Goal: Navigation & Orientation: Find specific page/section

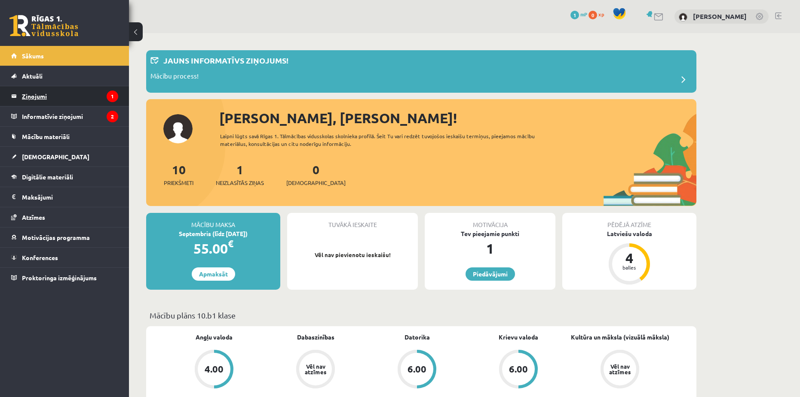
click at [81, 97] on legend "Ziņojumi 1" at bounding box center [70, 96] width 96 height 20
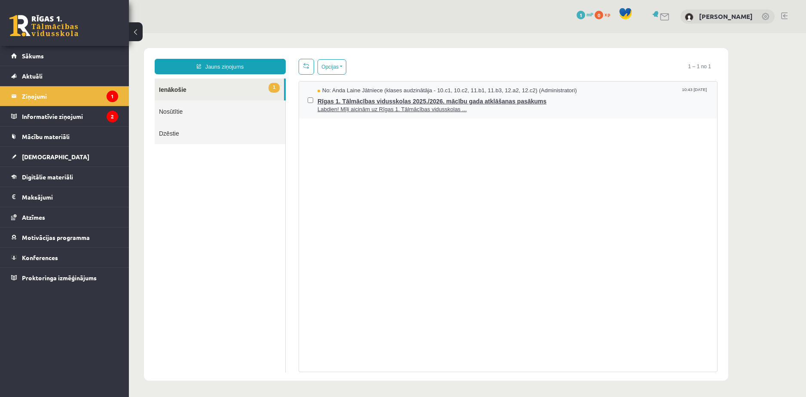
click at [373, 106] on span "Labdien! Mīļi aicinām uz Rīgas 1. Tālmācības vidusskolas ..." at bounding box center [513, 110] width 391 height 8
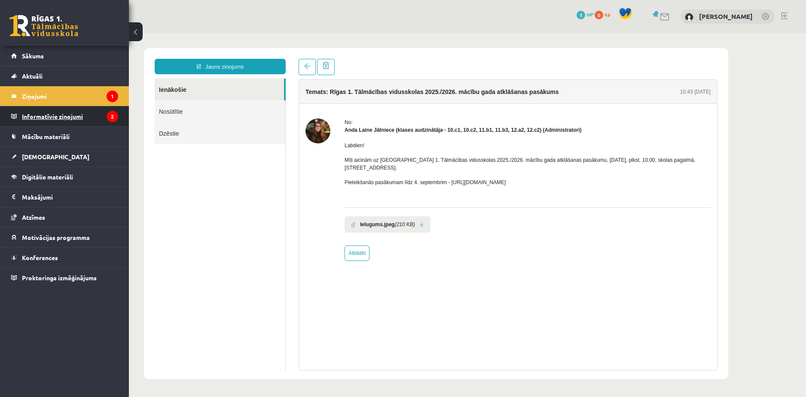
click at [70, 119] on legend "Informatīvie ziņojumi 2" at bounding box center [70, 117] width 96 height 20
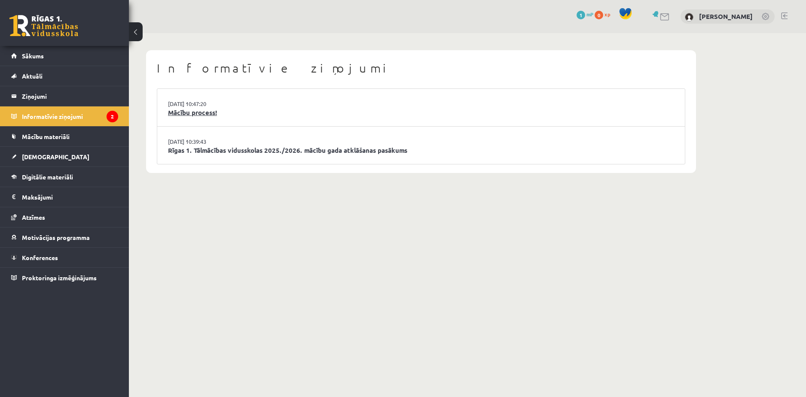
click at [198, 111] on link "Mācību process!" at bounding box center [421, 113] width 506 height 10
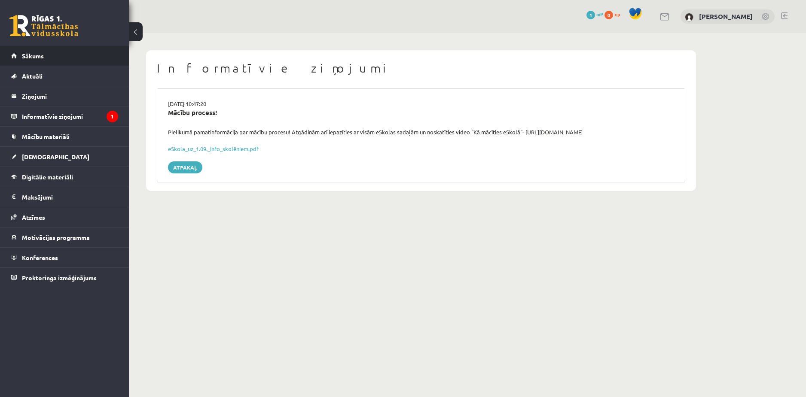
click at [71, 56] on link "Sākums" at bounding box center [64, 56] width 107 height 20
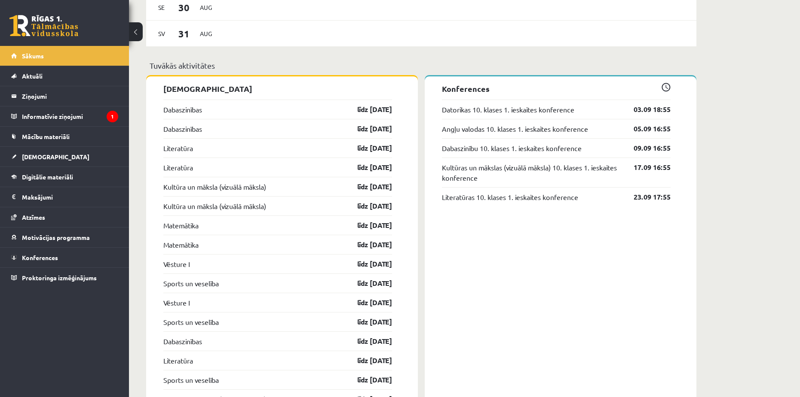
scroll to position [687, 0]
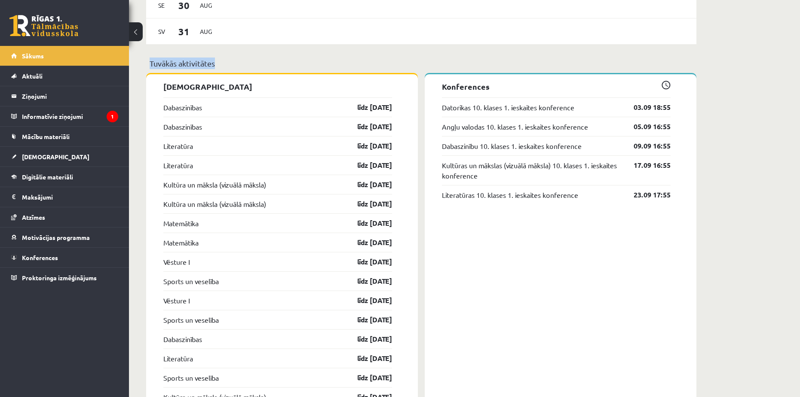
drag, startPoint x: 144, startPoint y: 62, endPoint x: 232, endPoint y: 82, distance: 90.8
click at [240, 68] on div "Jauns informatīvs ziņojums! Rīgas 1. Tālmācības vidusskolas 2025./2026. mācību …" at bounding box center [421, 106] width 584 height 1521
click at [281, 85] on p "[DEMOGRAPHIC_DATA]" at bounding box center [277, 87] width 229 height 12
click at [54, 136] on span "Mācību materiāli" at bounding box center [46, 137] width 48 height 8
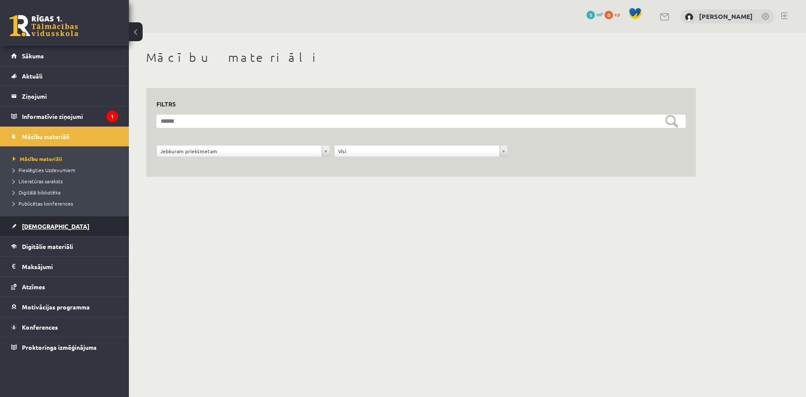
click at [31, 229] on span "[DEMOGRAPHIC_DATA]" at bounding box center [55, 227] width 67 height 8
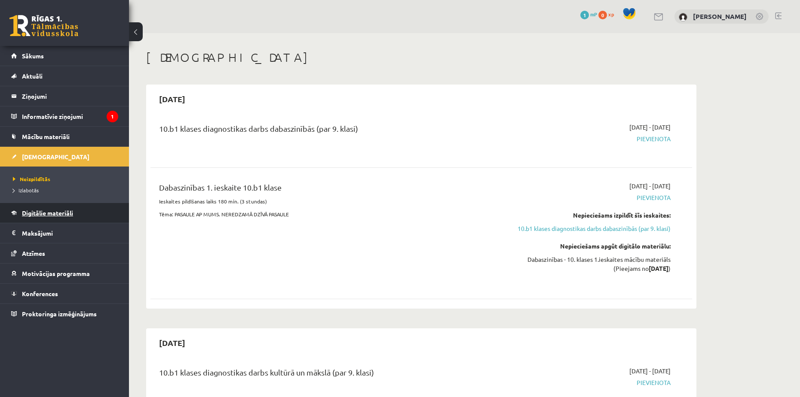
click at [63, 215] on span "Digitālie materiāli" at bounding box center [47, 213] width 51 height 8
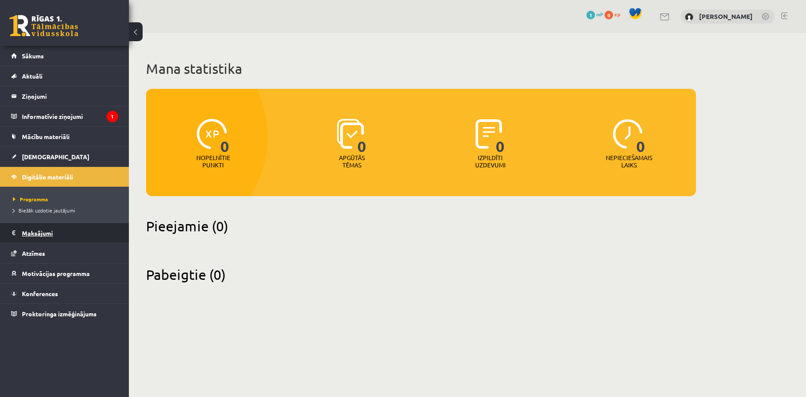
click at [59, 234] on legend "Maksājumi 0" at bounding box center [70, 233] width 96 height 20
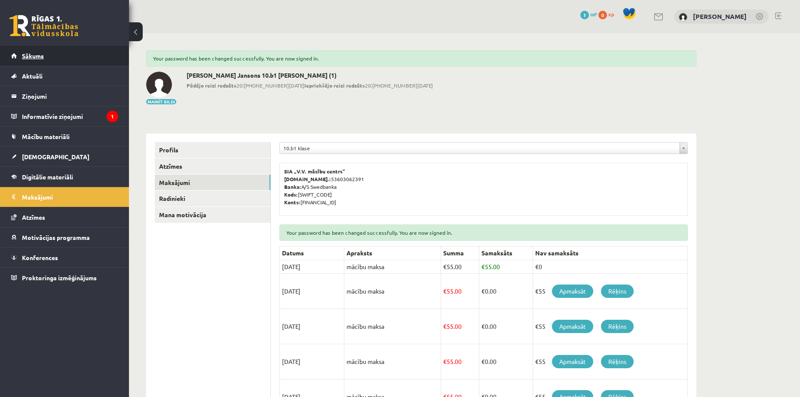
click at [46, 53] on link "Sākums" at bounding box center [64, 56] width 107 height 20
